Goal: Task Accomplishment & Management: Manage account settings

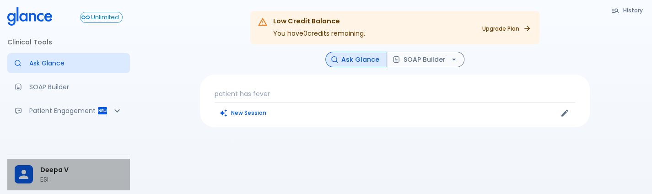
click at [33, 184] on div "Deepa V ESI" at bounding box center [68, 175] width 123 height 32
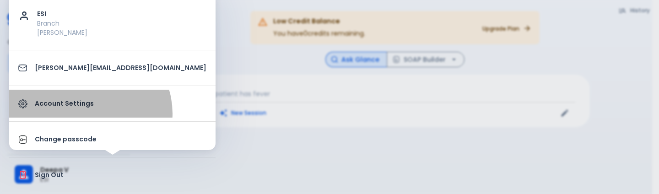
click at [89, 113] on link "Account Settings" at bounding box center [112, 104] width 206 height 28
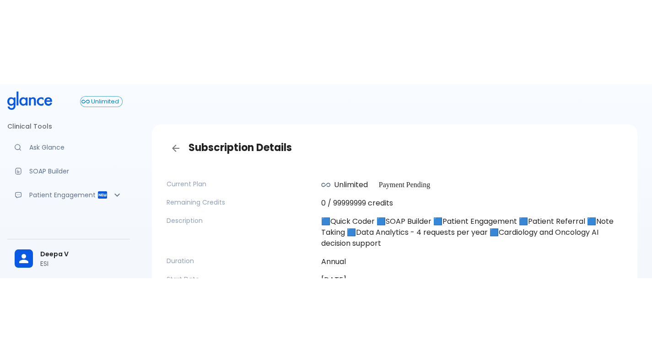
scroll to position [12, 0]
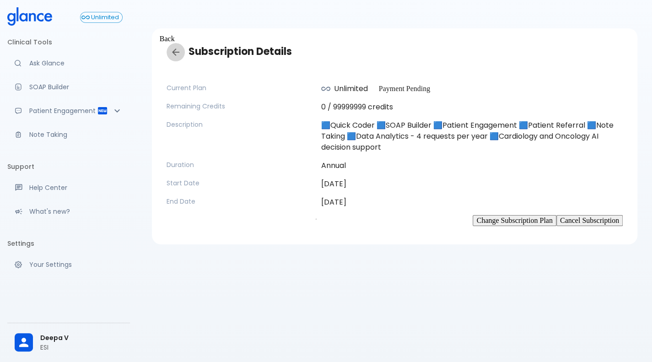
click at [172, 54] on icon "Back" at bounding box center [175, 52] width 11 height 11
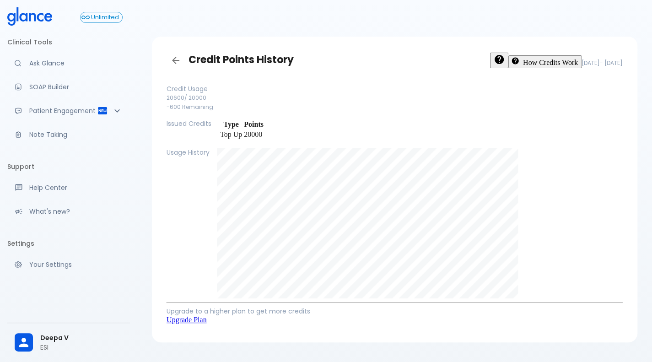
scroll to position [3, 0]
click at [176, 67] on link "Back" at bounding box center [175, 61] width 18 height 18
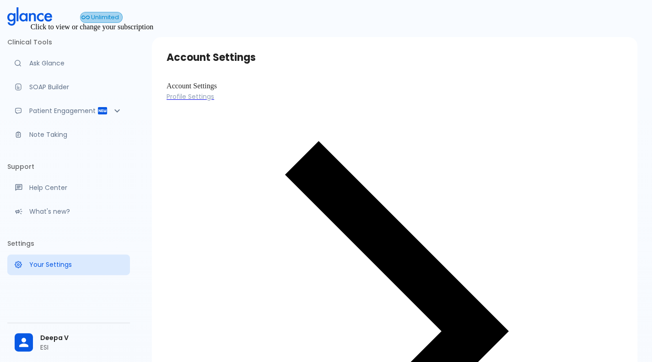
click at [97, 19] on span "Unlimited" at bounding box center [105, 17] width 34 height 7
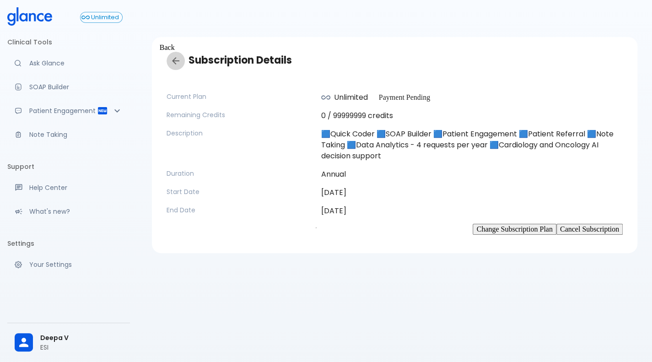
click at [176, 58] on icon "Back" at bounding box center [175, 60] width 11 height 11
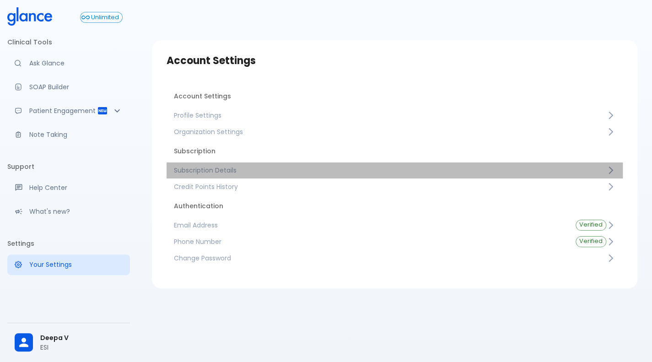
click at [294, 171] on span "Subscription Details" at bounding box center [390, 170] width 432 height 9
